Goal: Transaction & Acquisition: Purchase product/service

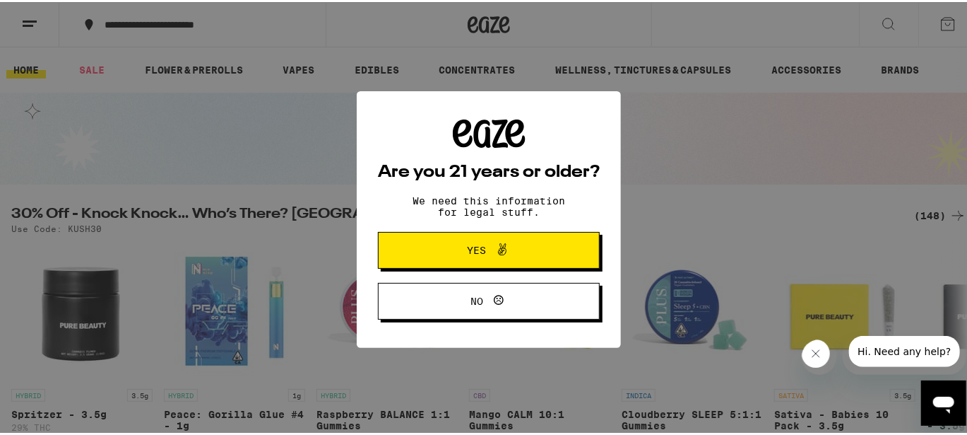
click at [471, 253] on span "Yes" at bounding box center [477, 248] width 19 height 10
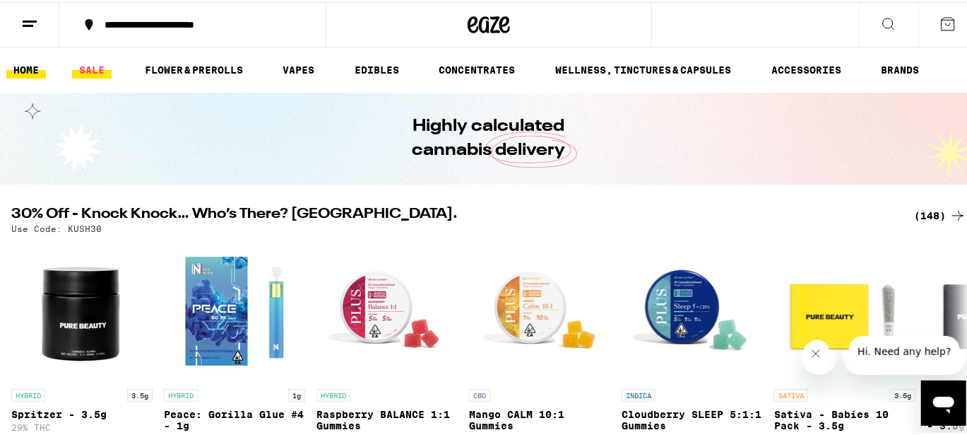
click at [86, 64] on link "SALE" at bounding box center [92, 67] width 40 height 17
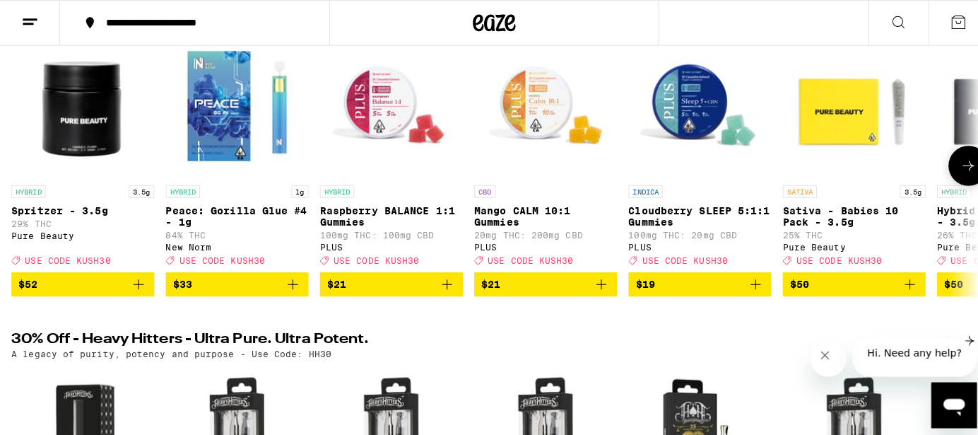
scroll to position [211, 0]
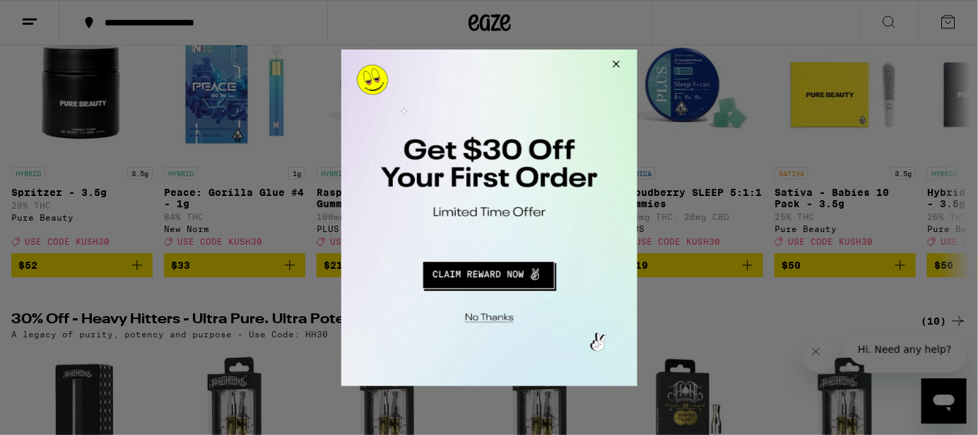
click at [466, 270] on button "Redirect to URL" at bounding box center [488, 272] width 246 height 34
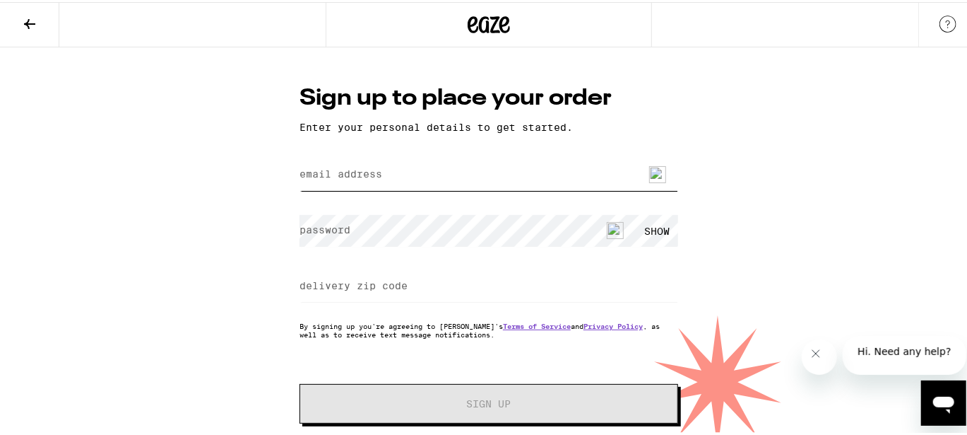
click at [426, 171] on input "email address" at bounding box center [489, 173] width 379 height 32
type input "[EMAIL_ADDRESS][DOMAIN_NAME]"
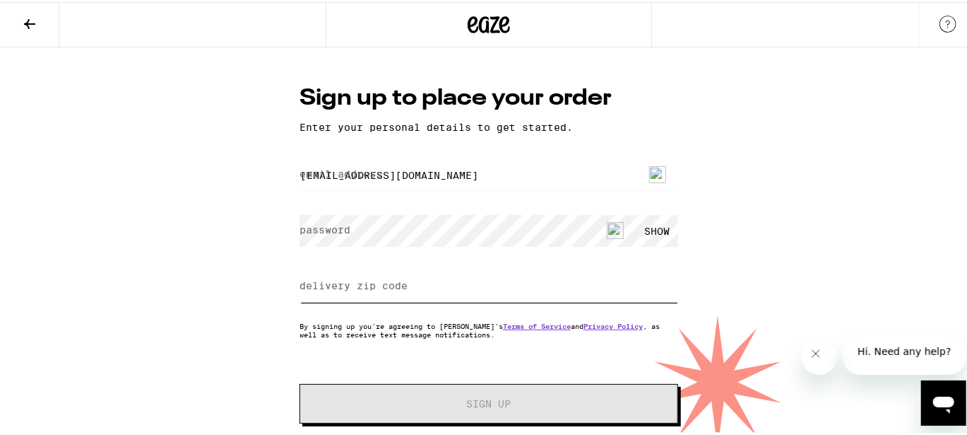
type input "90277"
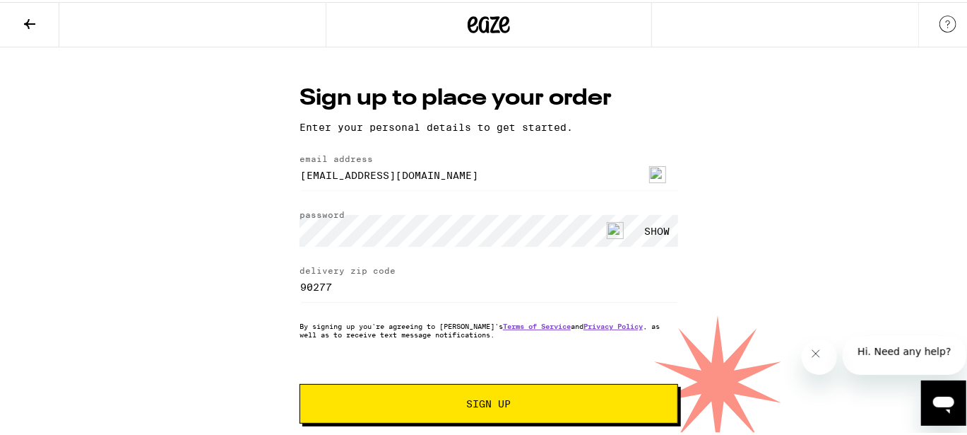
click at [568, 403] on span "Sign Up" at bounding box center [488, 401] width 281 height 10
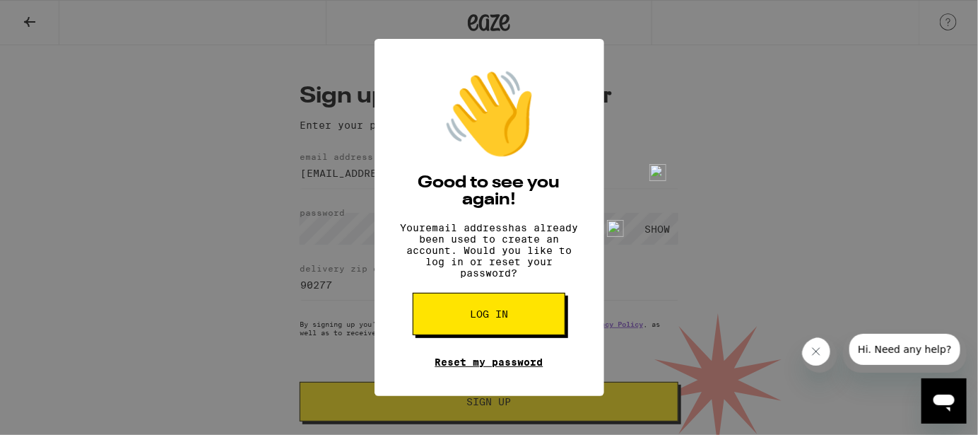
click at [478, 367] on link "Reset my password" at bounding box center [489, 361] width 108 height 11
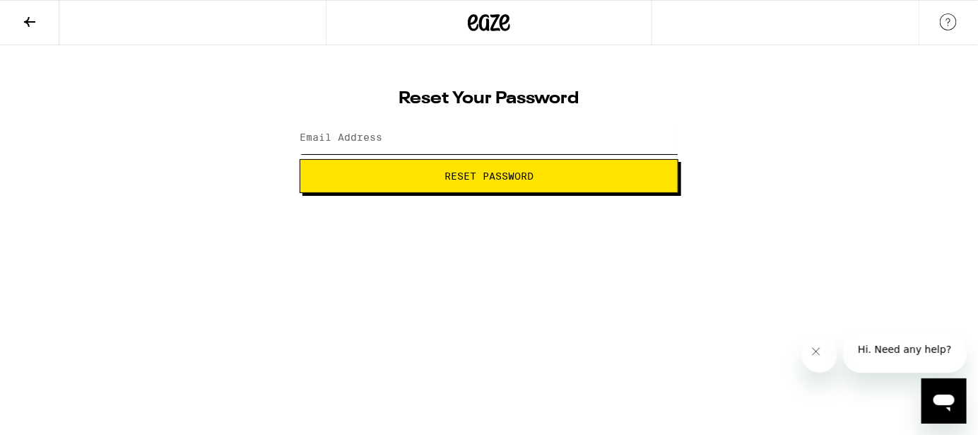
click at [409, 141] on input "Email Address" at bounding box center [489, 138] width 379 height 32
type input "[EMAIL_ADDRESS][DOMAIN_NAME]"
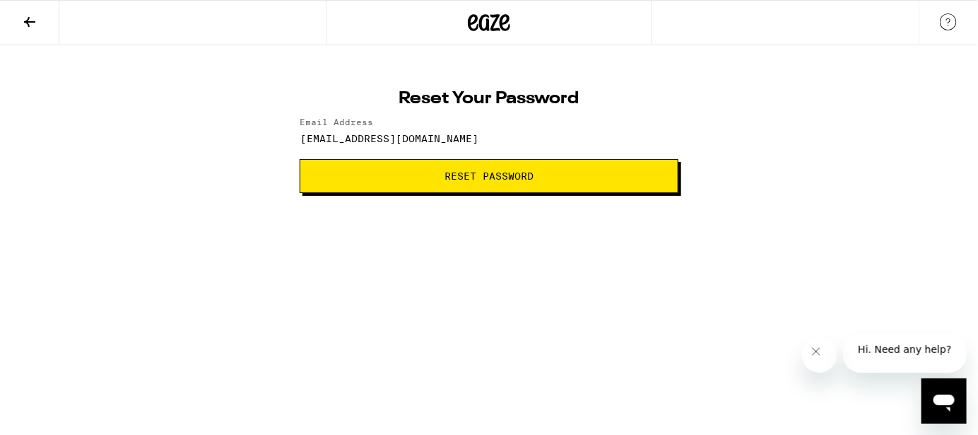
click at [457, 178] on span "Reset Password" at bounding box center [488, 176] width 89 height 10
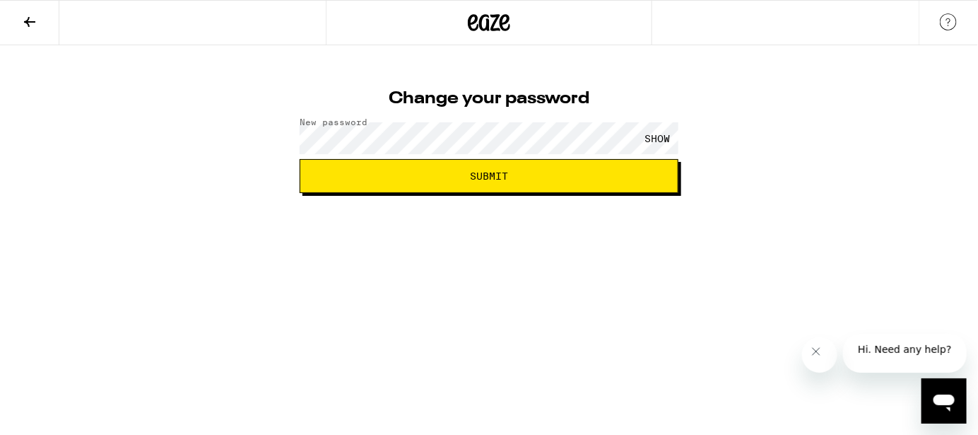
click at [471, 176] on span "Submit" at bounding box center [489, 176] width 38 height 10
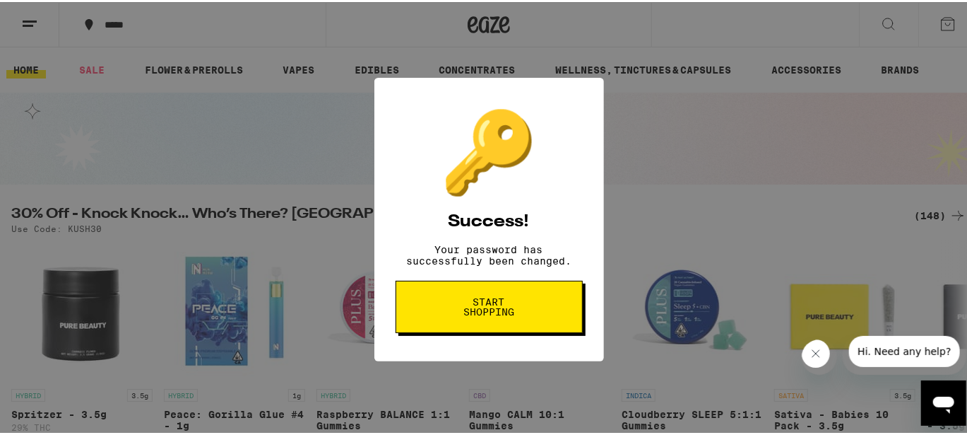
click at [473, 314] on span "Start shopping" at bounding box center [489, 305] width 73 height 20
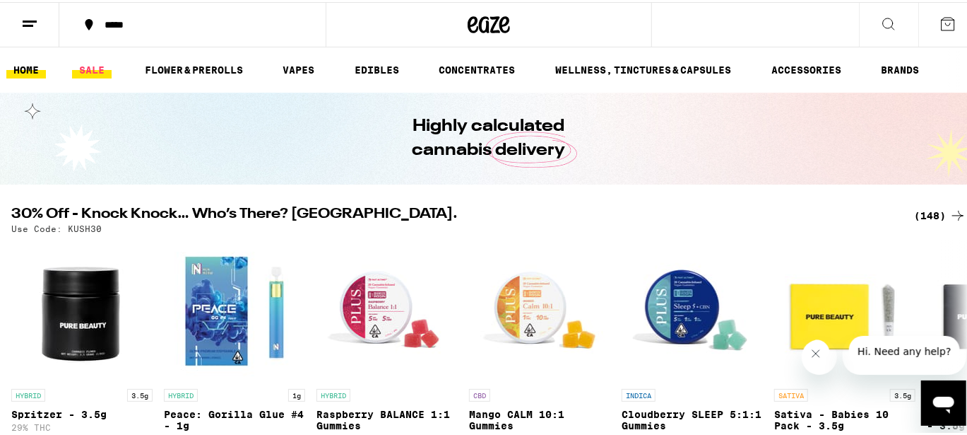
click at [88, 64] on link "SALE" at bounding box center [92, 67] width 40 height 17
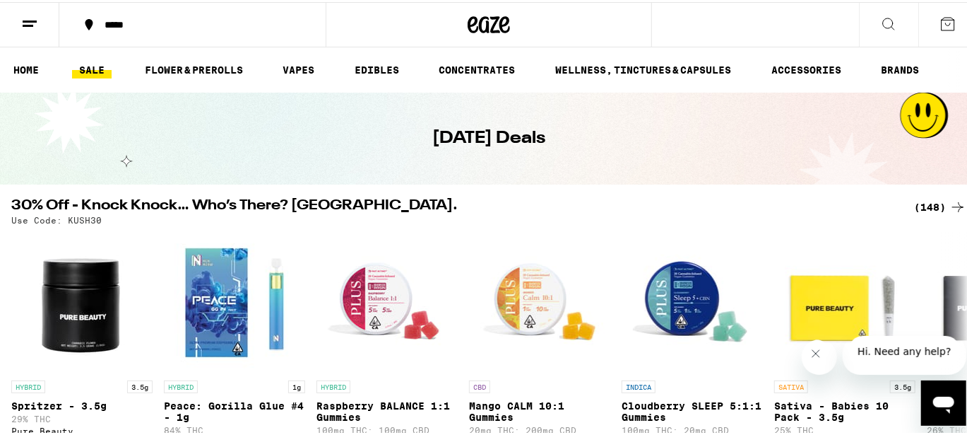
click at [22, 20] on icon at bounding box center [29, 21] width 17 height 17
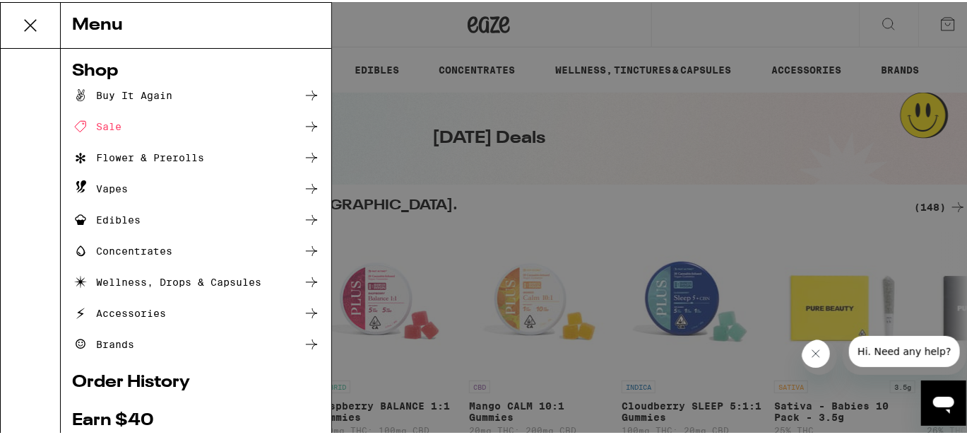
click at [101, 85] on div "Buy It Again" at bounding box center [122, 93] width 100 height 17
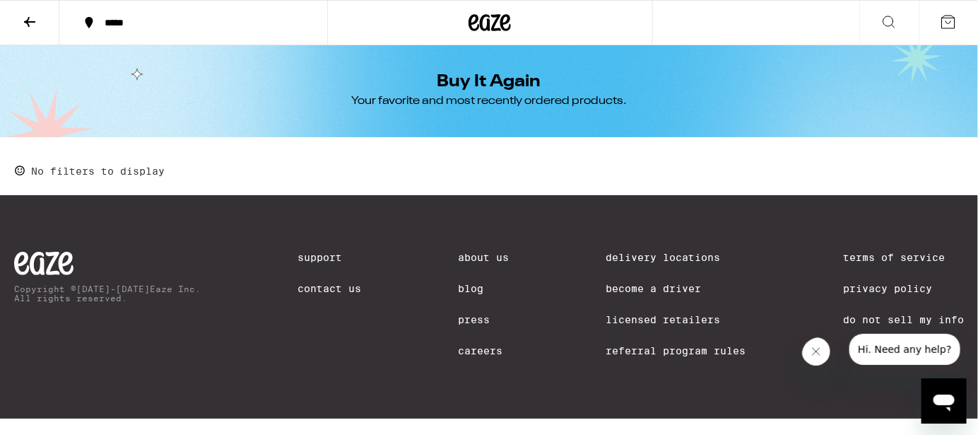
click at [28, 22] on icon at bounding box center [29, 21] width 17 height 17
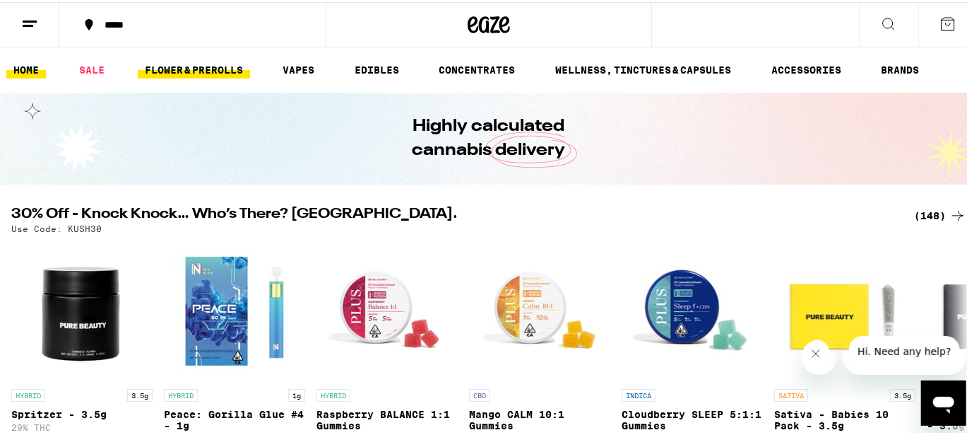
click at [206, 67] on link "FLOWER & PREROLLS" at bounding box center [194, 67] width 112 height 17
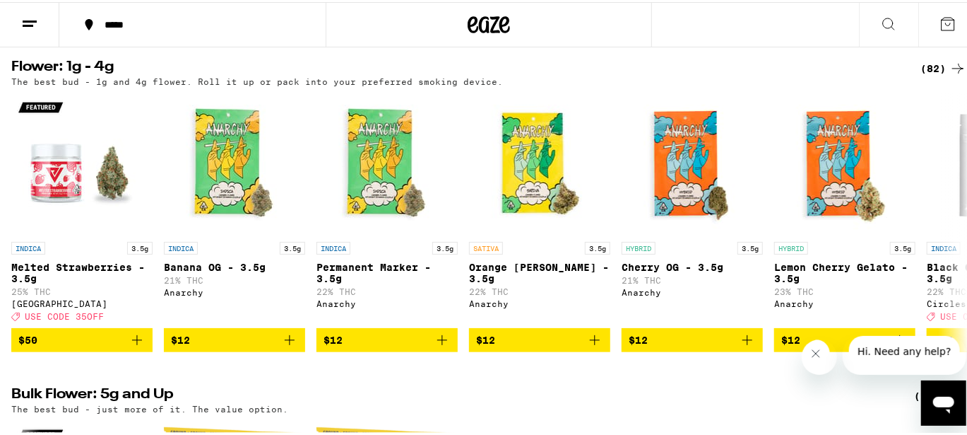
scroll to position [141, 0]
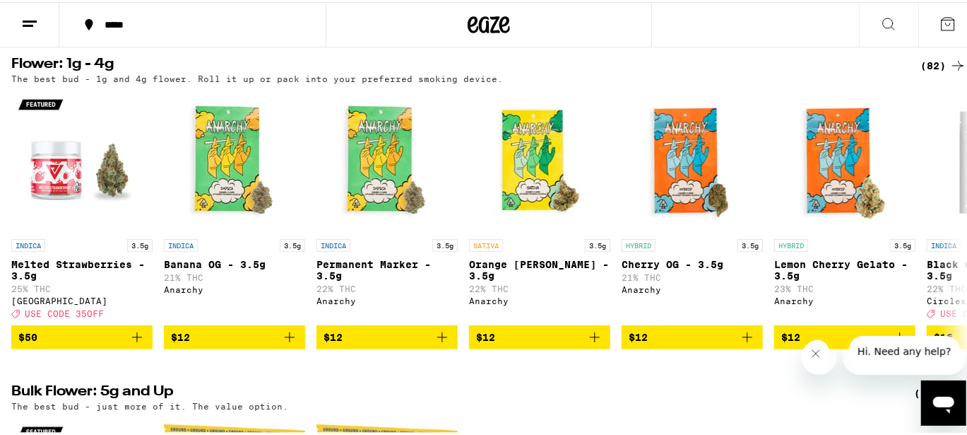
click at [928, 62] on div "(82)" at bounding box center [944, 63] width 46 height 17
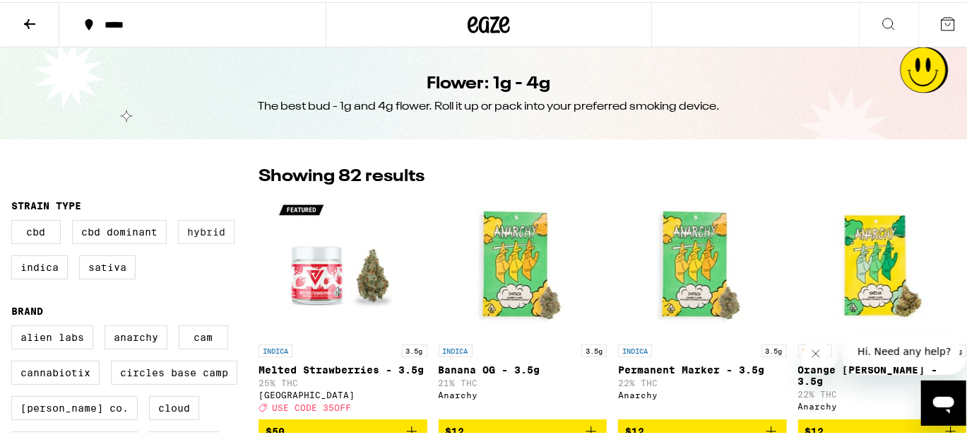
click at [203, 233] on label "Hybrid" at bounding box center [206, 230] width 57 height 24
click at [15, 220] on input "Hybrid" at bounding box center [14, 220] width 1 height 1
checkbox input "true"
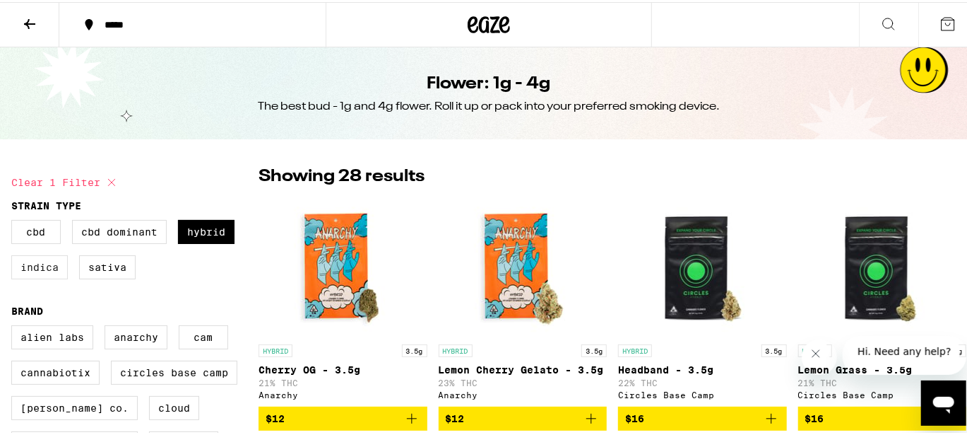
click at [31, 266] on label "Indica" at bounding box center [39, 265] width 57 height 24
click at [15, 220] on input "Indica" at bounding box center [14, 220] width 1 height 1
checkbox input "true"
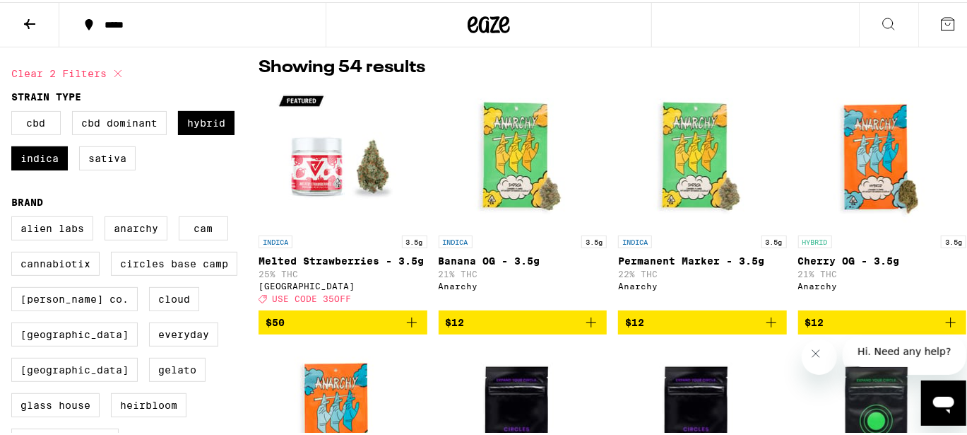
scroll to position [141, 0]
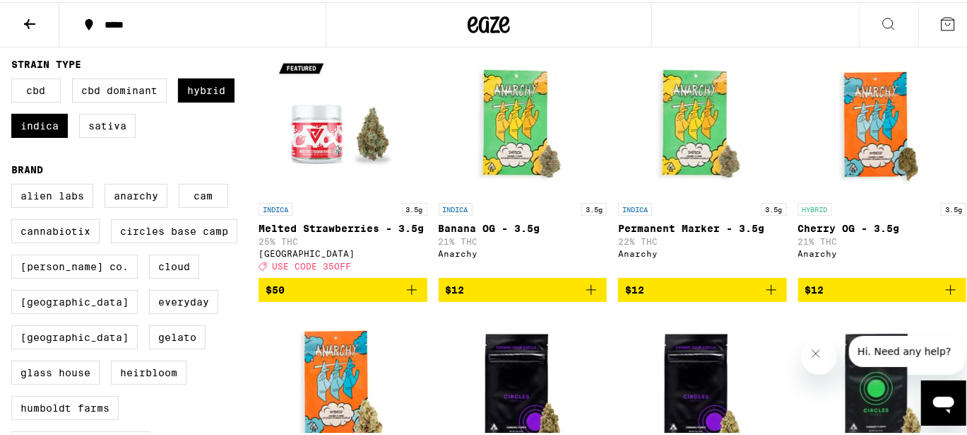
click at [814, 356] on icon "Close message from company" at bounding box center [815, 353] width 11 height 11
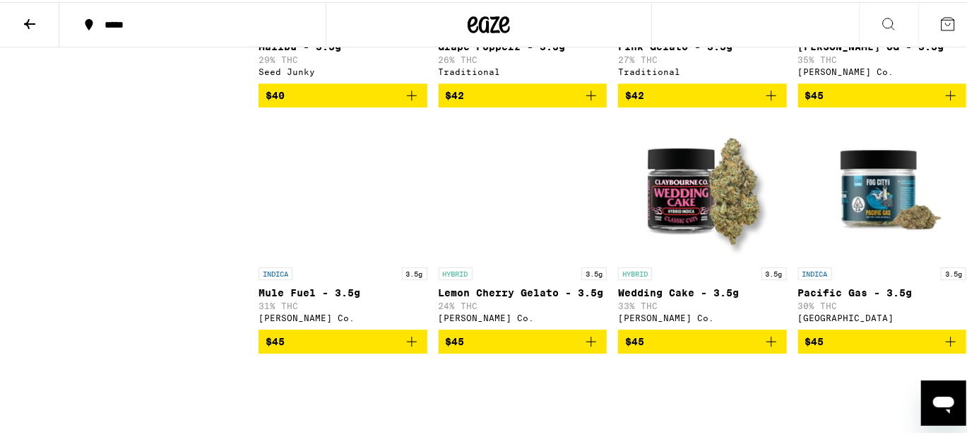
scroll to position [1978, 0]
